Goal: Information Seeking & Learning: Learn about a topic

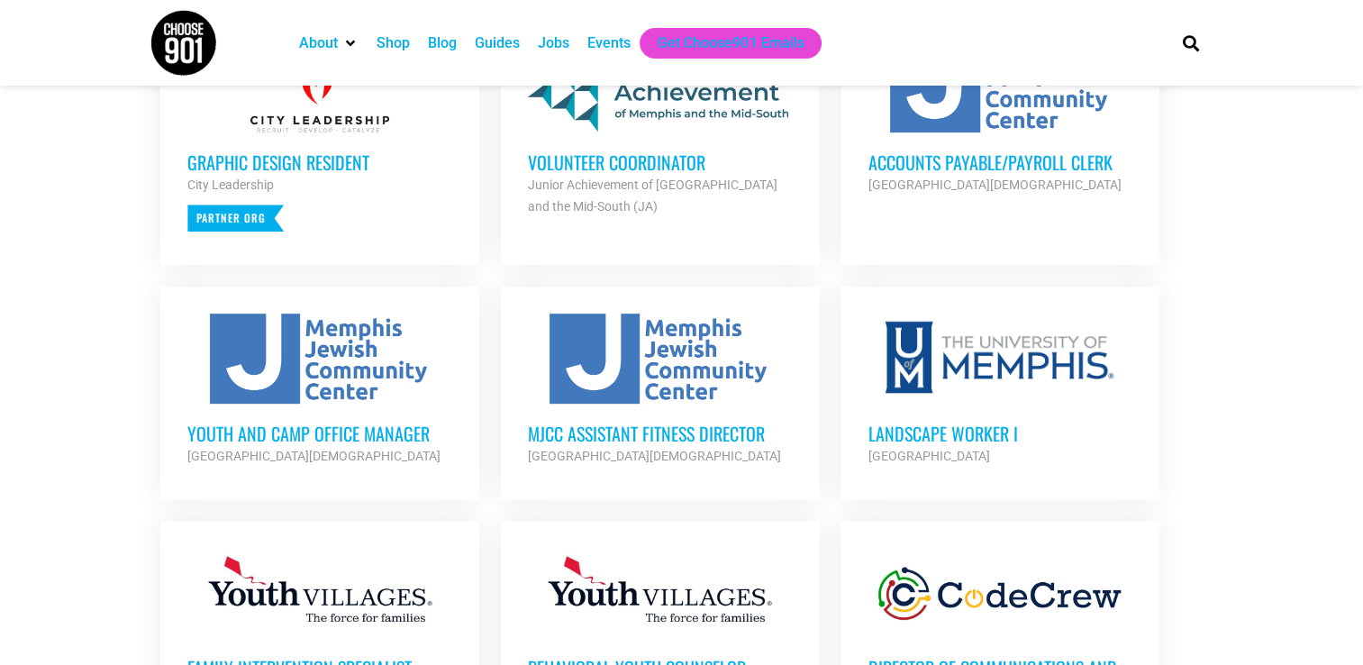
scroll to position [90, 0]
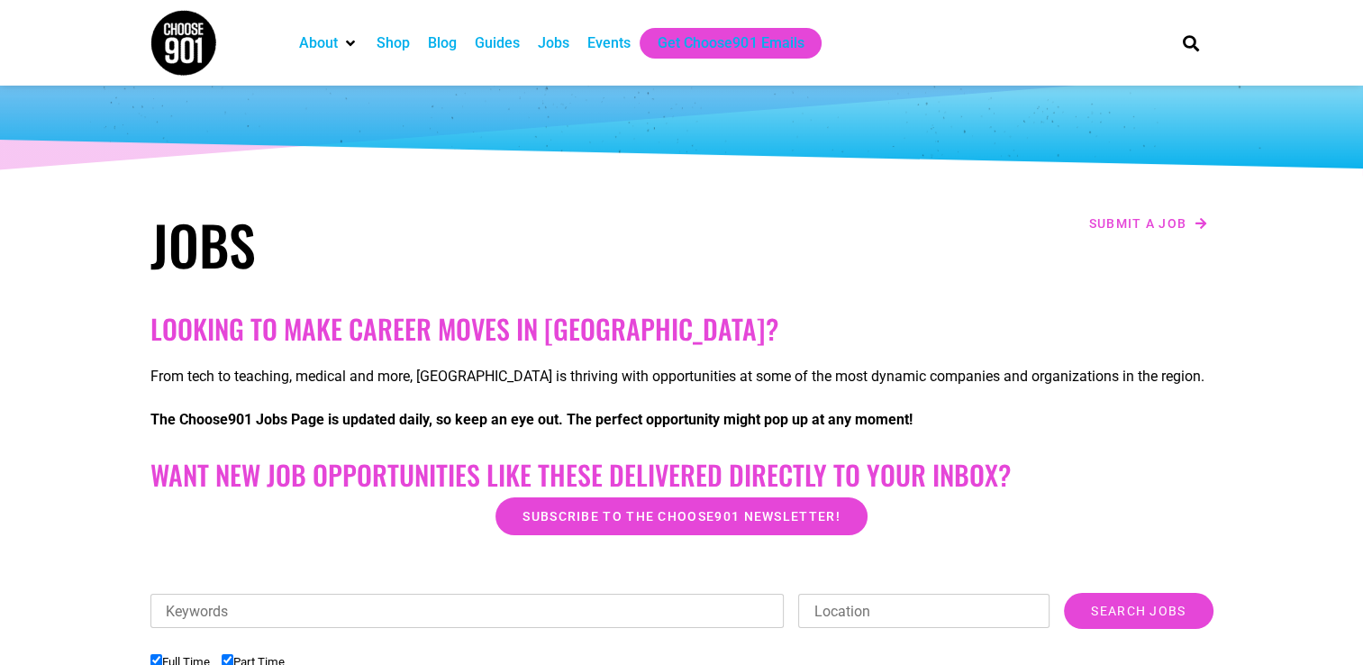
click at [563, 41] on div "Jobs" at bounding box center [554, 43] width 32 height 22
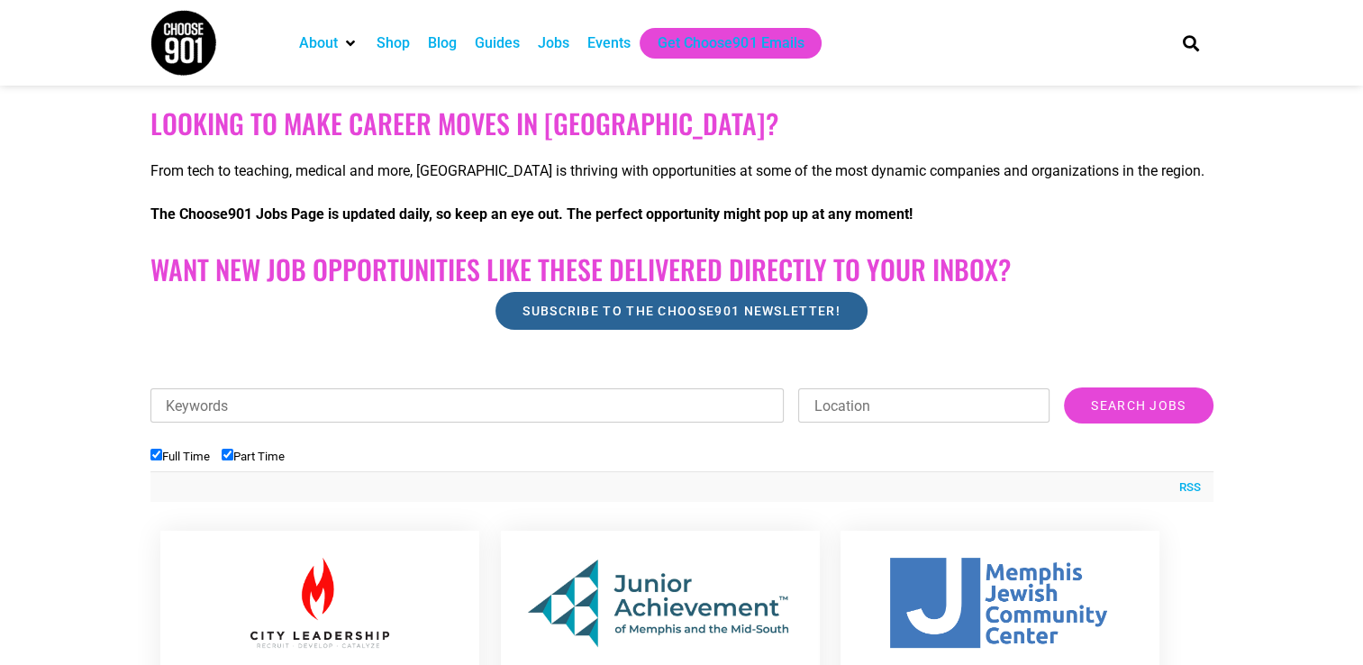
scroll to position [360, 0]
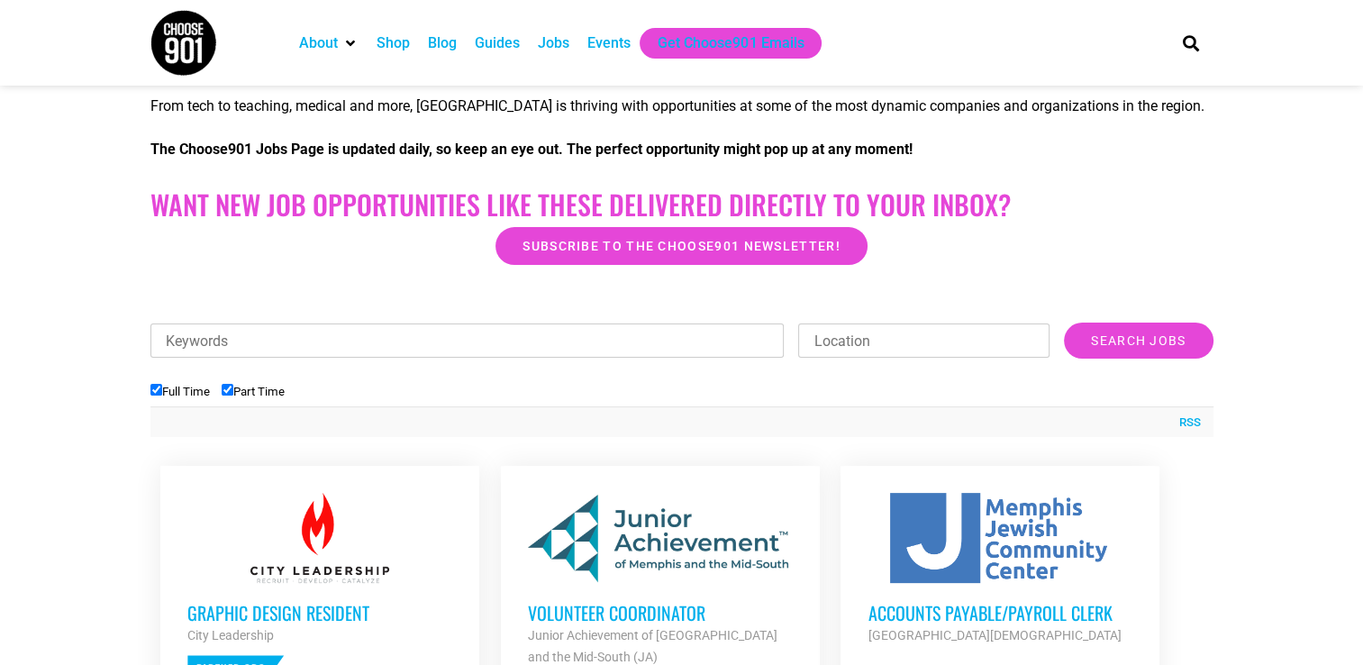
click at [189, 344] on input "Keywords" at bounding box center [467, 340] width 634 height 34
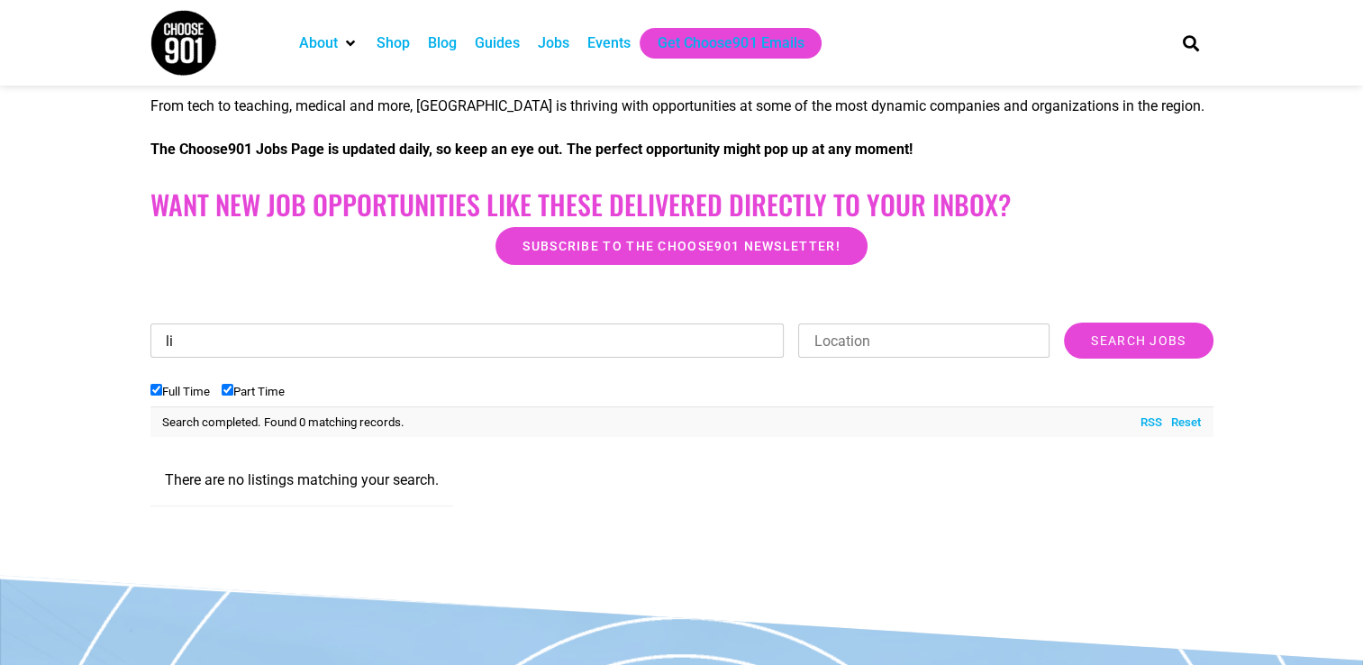
type input "l"
click at [1064, 323] on input "Search Jobs" at bounding box center [1138, 341] width 149 height 36
type input "U"
